Goal: Information Seeking & Learning: Learn about a topic

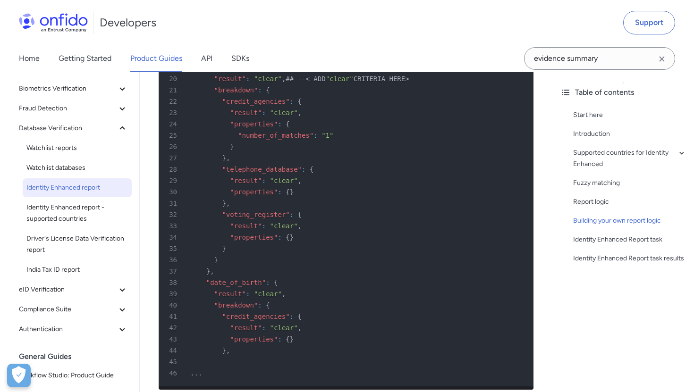
scroll to position [75, 0]
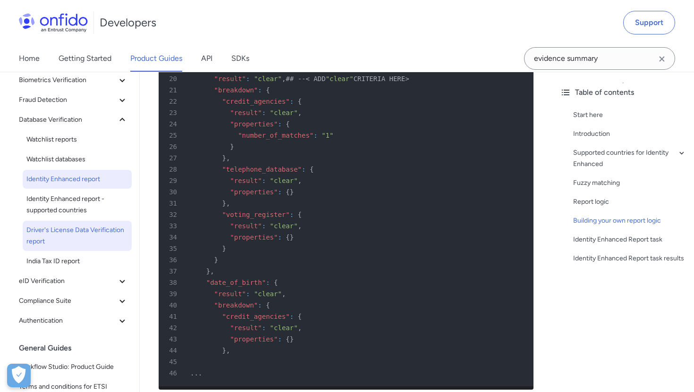
click at [63, 239] on span "Driver's License Data Verification report" at bounding box center [76, 236] width 101 height 23
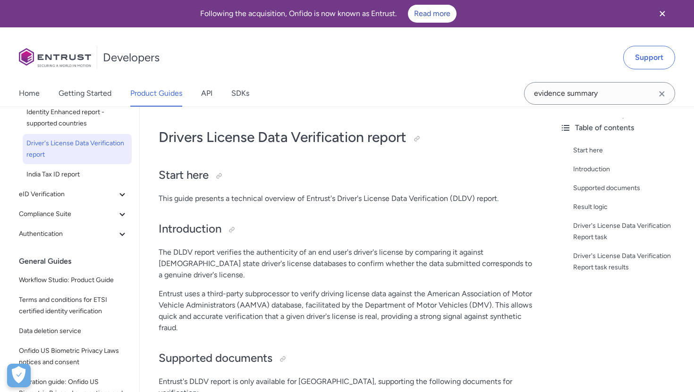
scroll to position [250, 0]
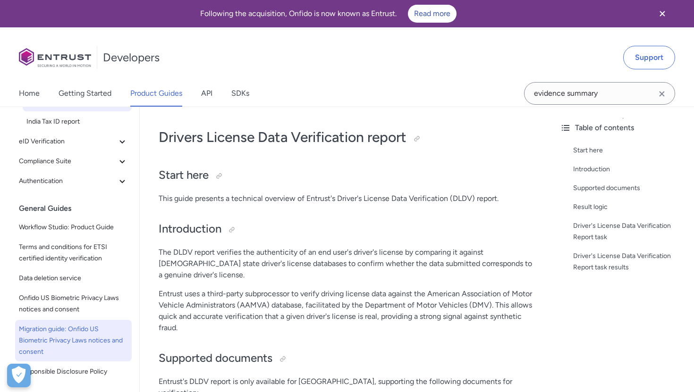
click at [71, 331] on span "Migration guide: Onfido US Biometric Privacy Laws notices and consent" at bounding box center [73, 341] width 109 height 34
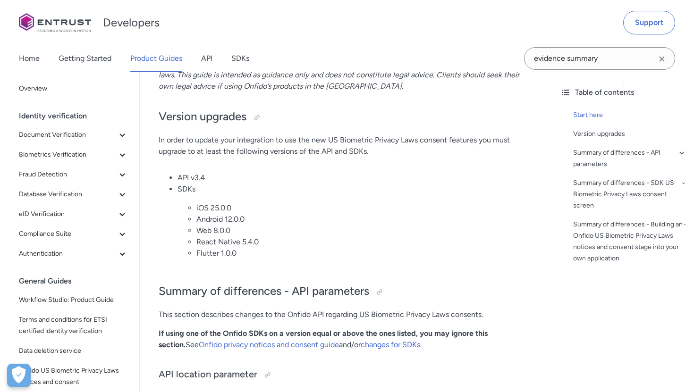
scroll to position [434, 0]
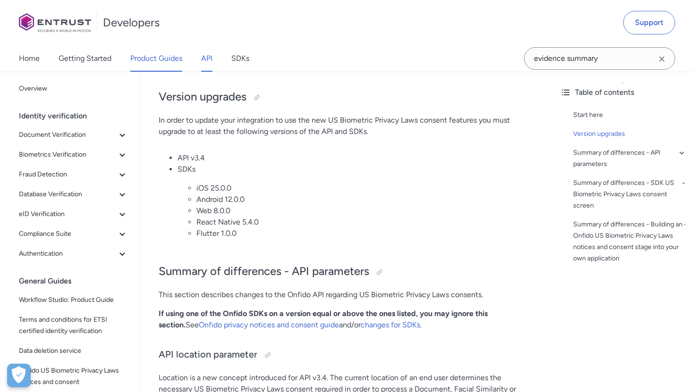
click at [209, 58] on link "API" at bounding box center [206, 58] width 11 height 26
click at [244, 62] on link "SDKs" at bounding box center [240, 58] width 18 height 26
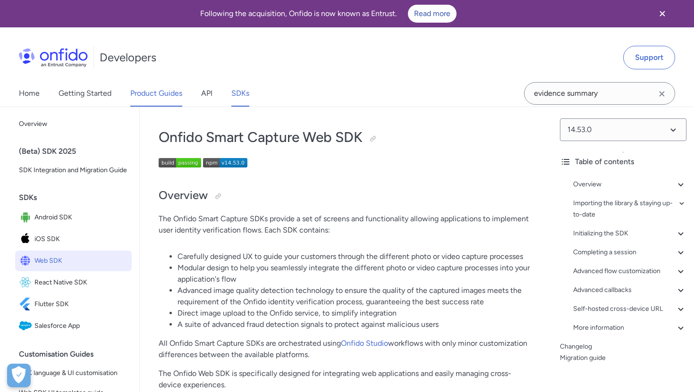
click at [160, 98] on link "Product Guides" at bounding box center [156, 93] width 52 height 26
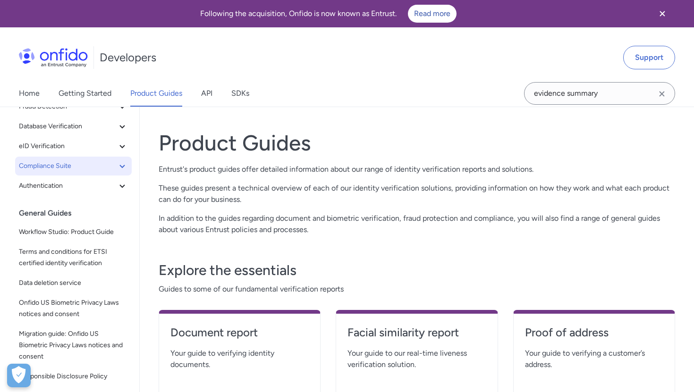
scroll to position [108, 0]
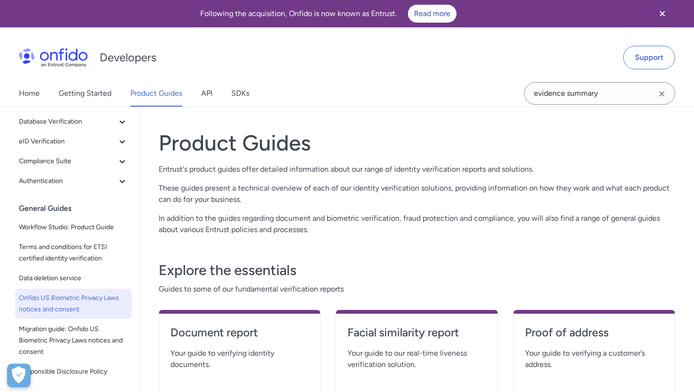
click at [53, 303] on span "Onfido US Biometric Privacy Laws notices and consent" at bounding box center [73, 304] width 109 height 23
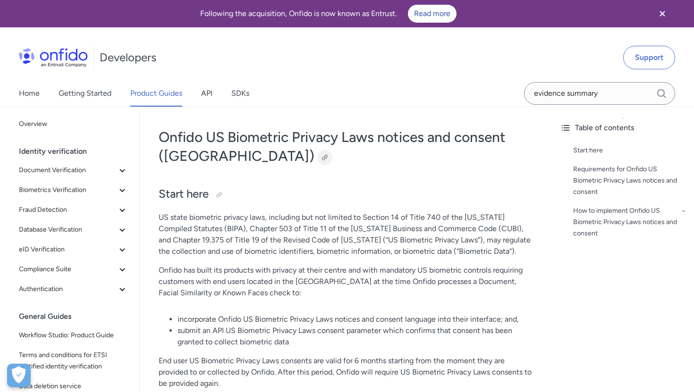
click at [321, 160] on div at bounding box center [325, 158] width 8 height 8
